Goal: Transaction & Acquisition: Purchase product/service

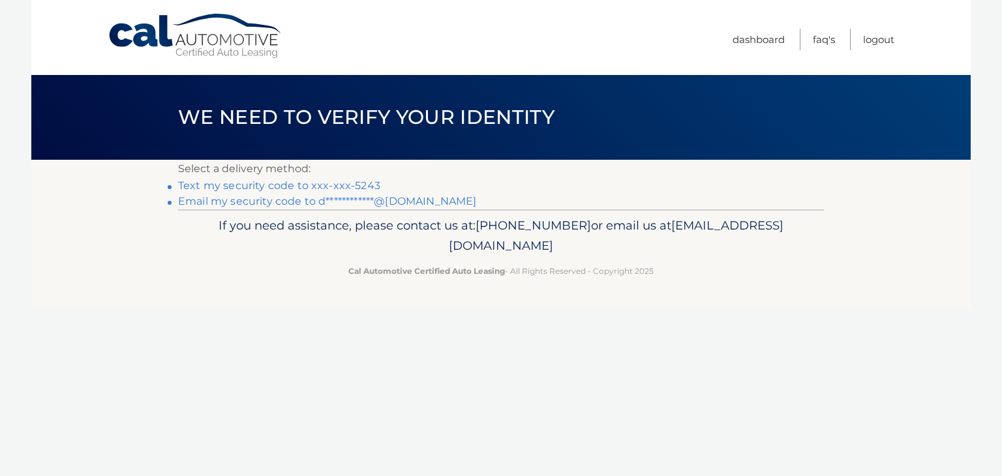
click at [369, 185] on link "Text my security code to xxx-xxx-5243" at bounding box center [279, 185] width 202 height 12
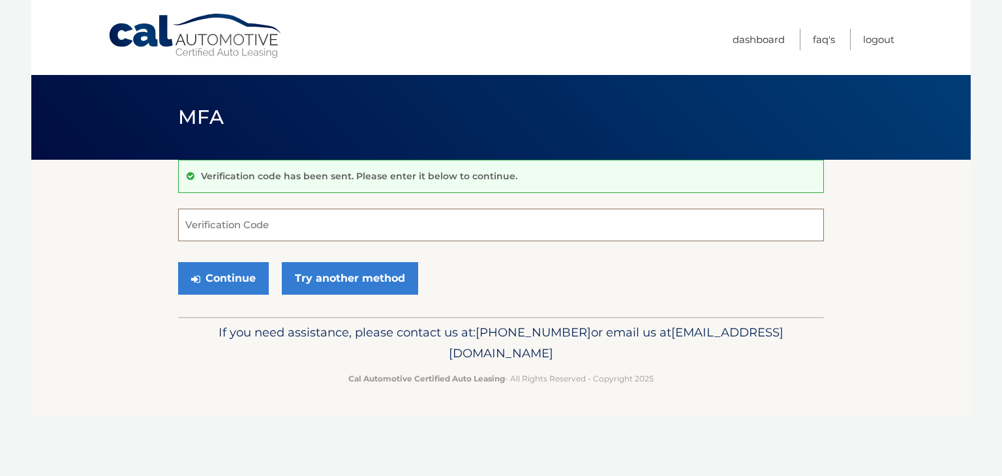
click at [335, 220] on input "Verification Code" at bounding box center [501, 225] width 646 height 33
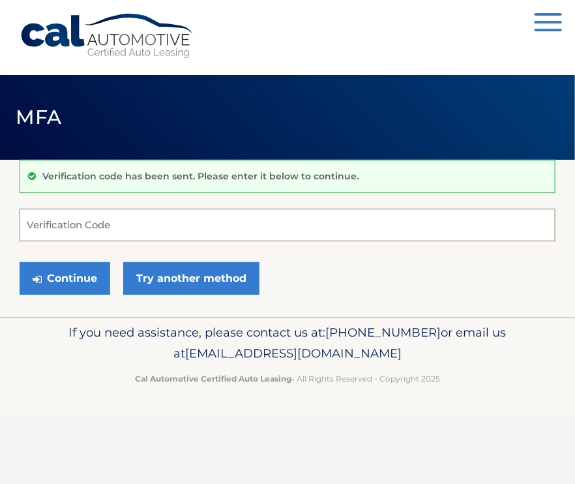
click at [231, 224] on input "Verification Code" at bounding box center [288, 225] width 536 height 33
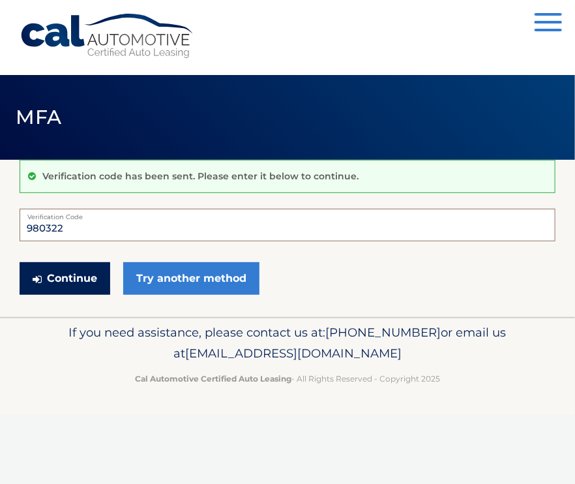
type input "980322"
click at [96, 282] on button "Continue" at bounding box center [65, 278] width 91 height 33
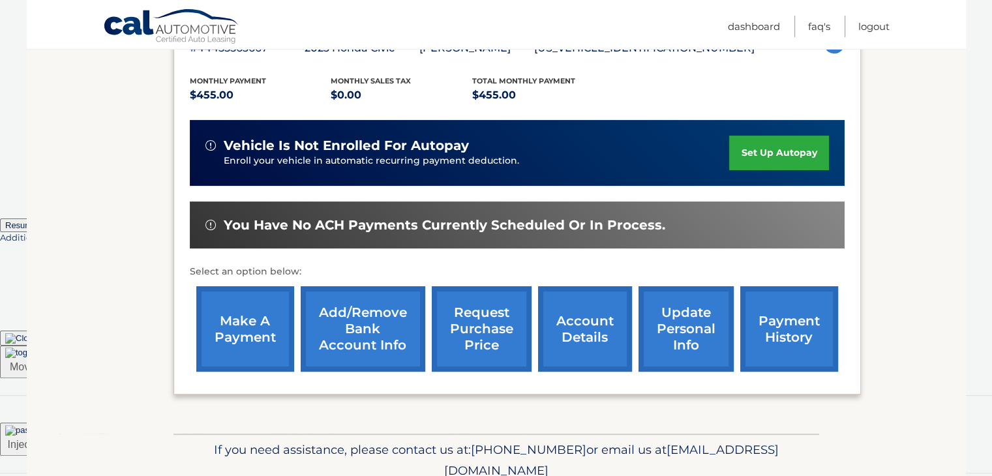
scroll to position [261, 0]
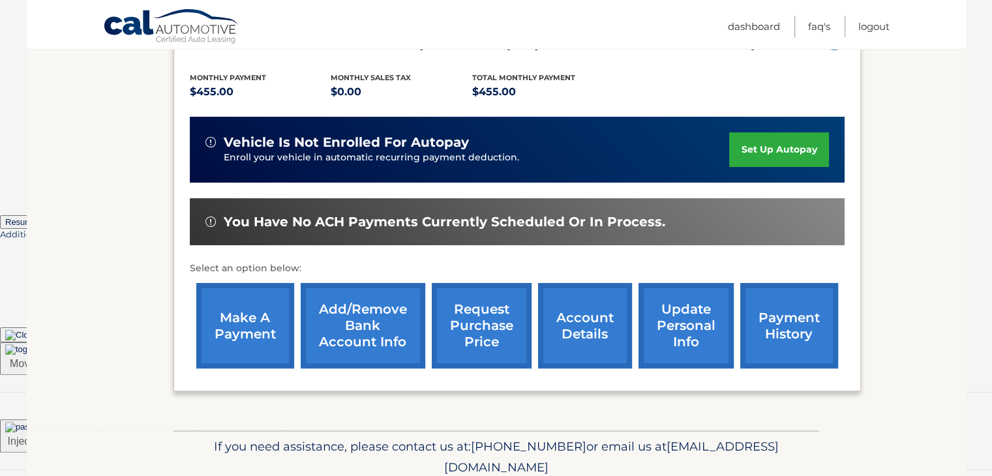
click at [257, 336] on link "make a payment" at bounding box center [245, 325] width 98 height 85
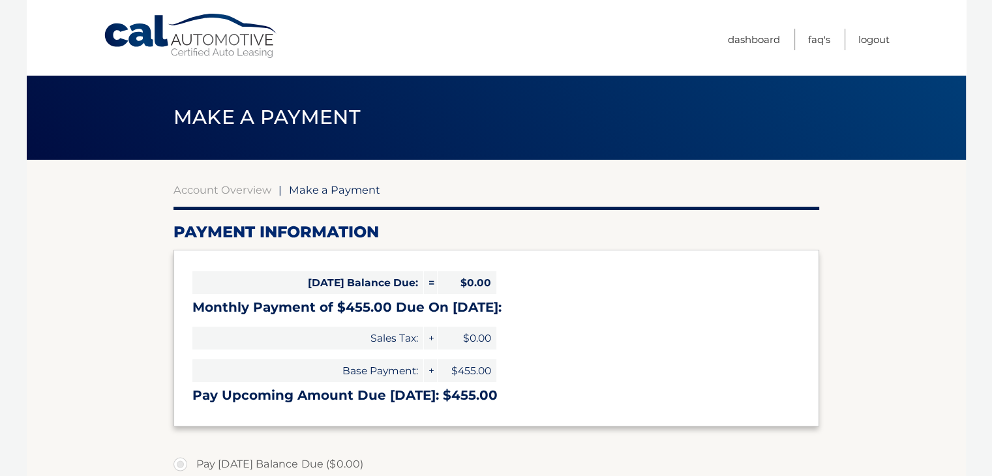
select select "ZGI2NGZmMzEtNmE3Mi00MmVjLThmNjctMWUyODZkODY4MWY2"
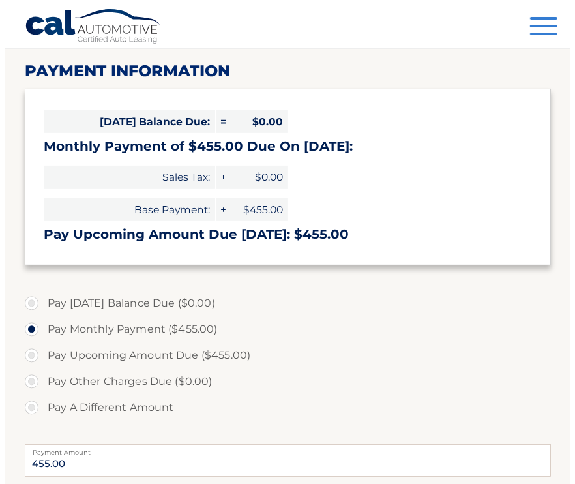
scroll to position [129, 0]
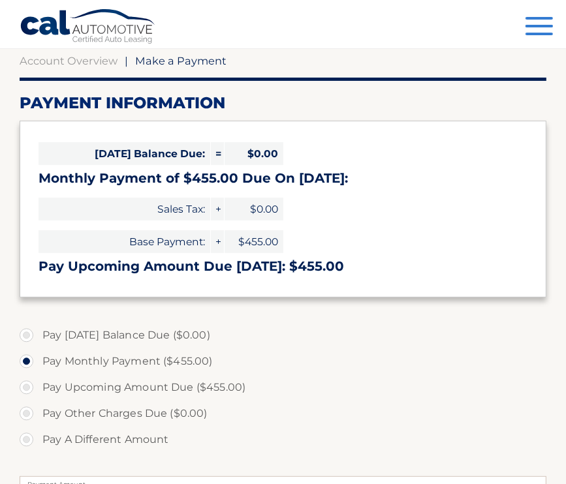
click at [545, 22] on button "Menu" at bounding box center [538, 28] width 27 height 22
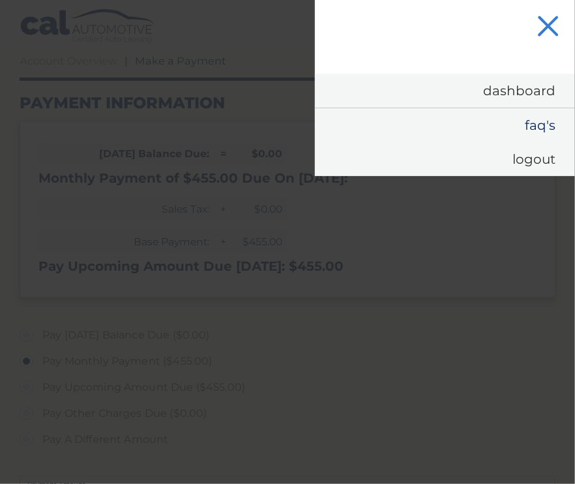
click at [535, 128] on link "FAQ's" at bounding box center [445, 125] width 260 height 34
